Goal: Check status

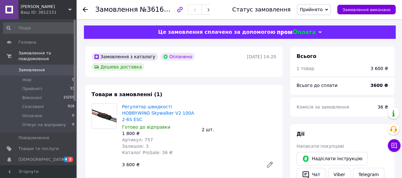
click at [80, 9] on div "Замовлення №361618826 Статус замовлення Прийнято Виконано Скасовано Оплачено Оч…" at bounding box center [239, 9] width 326 height 19
click at [86, 9] on icon at bounding box center [85, 9] width 5 height 5
